Goal: Information Seeking & Learning: Learn about a topic

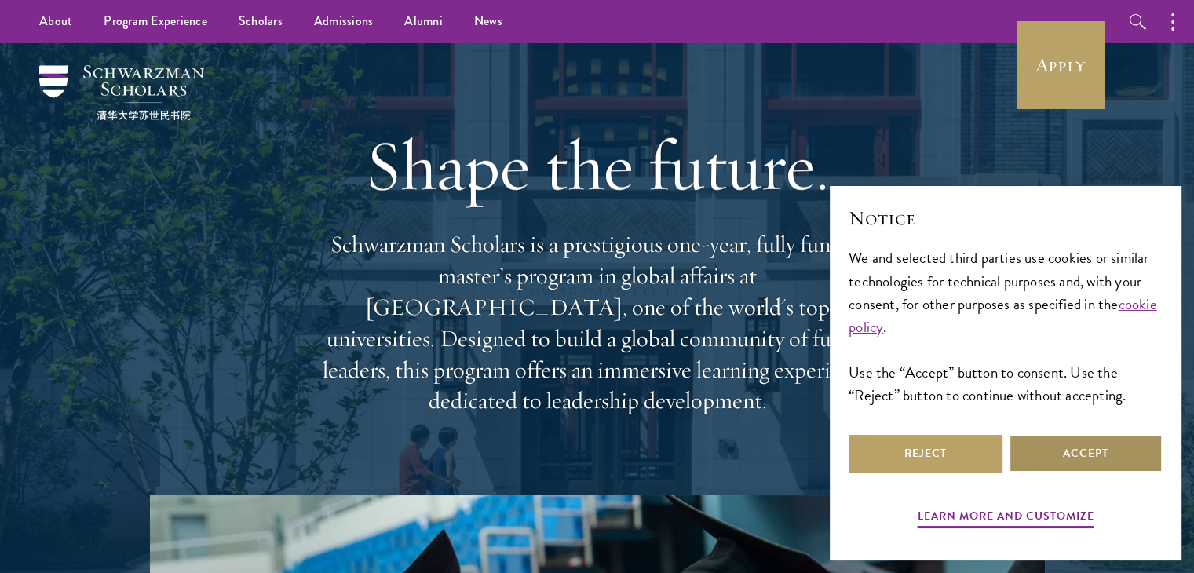
click at [1138, 448] on button "Accept" at bounding box center [1086, 454] width 154 height 38
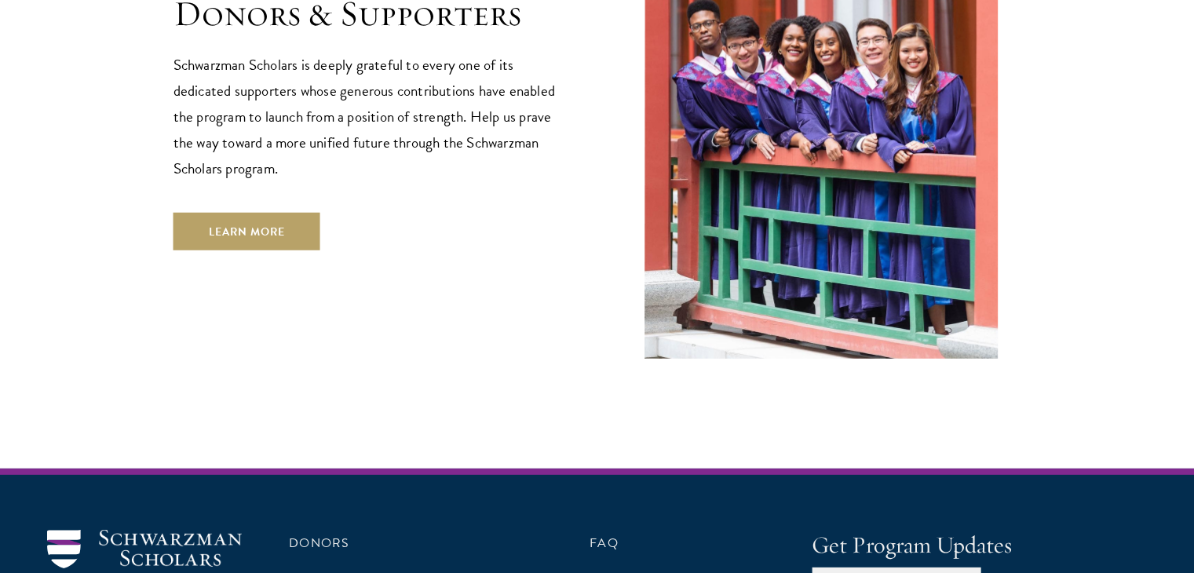
scroll to position [4632, 0]
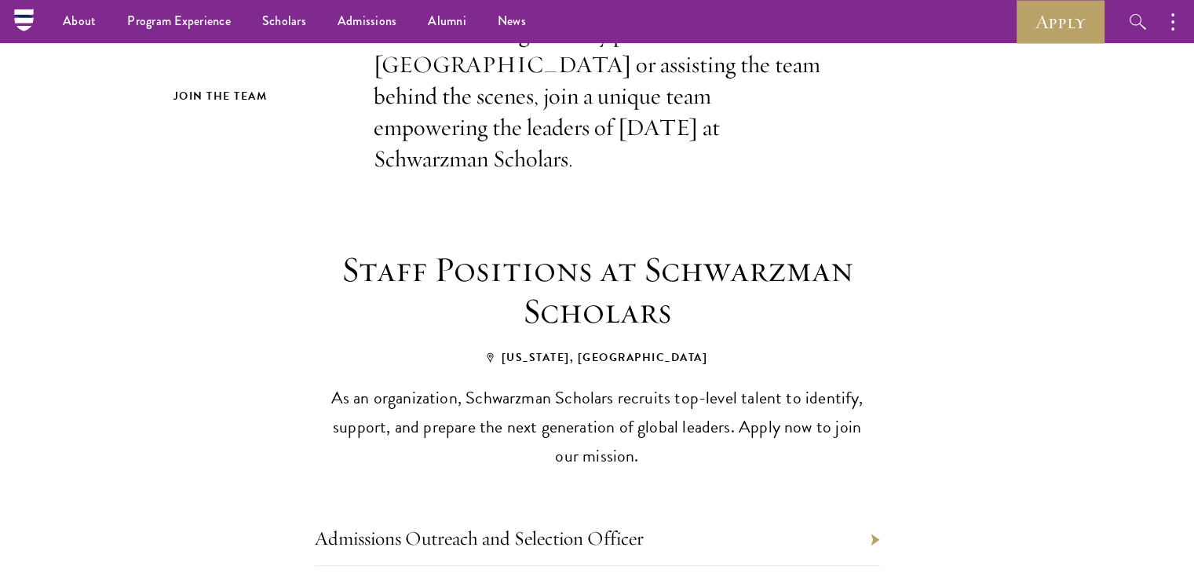
scroll to position [236, 0]
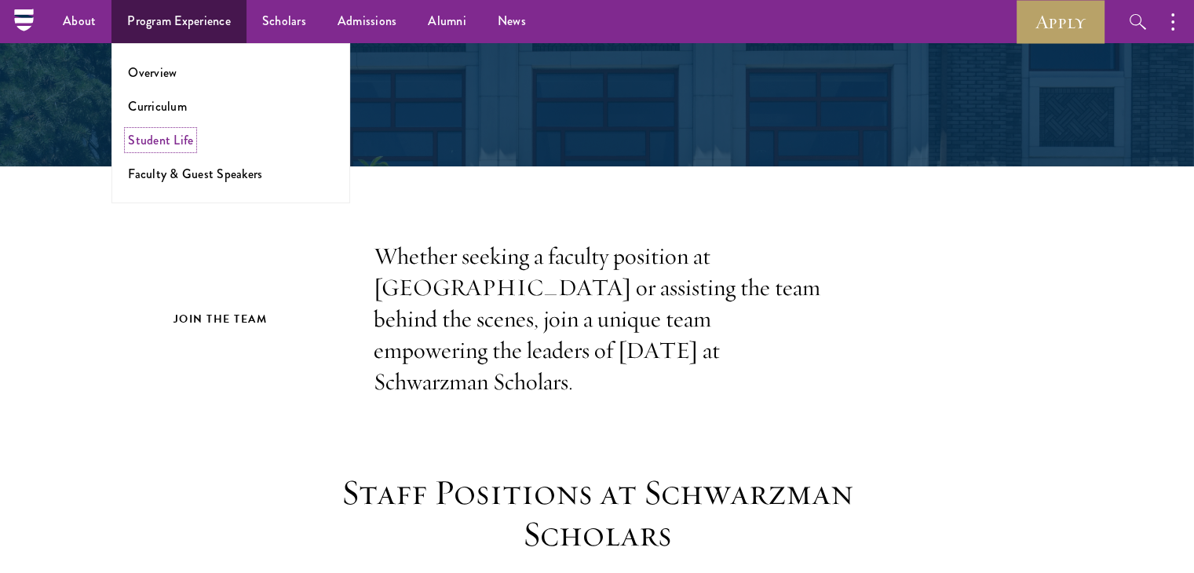
click at [170, 139] on link "Student Life" at bounding box center [160, 140] width 65 height 18
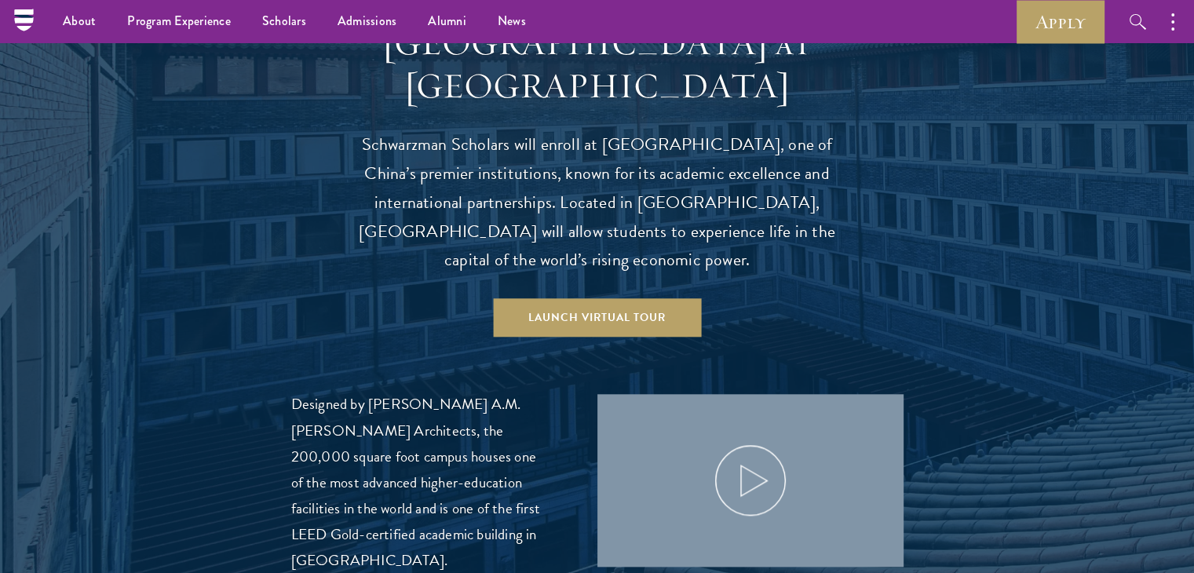
scroll to position [1413, 0]
